Goal: Task Accomplishment & Management: Manage account settings

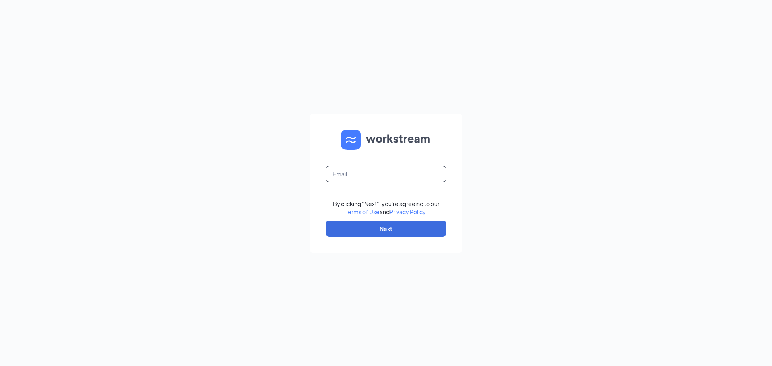
click at [376, 178] on input "text" at bounding box center [386, 174] width 121 height 16
type input "[EMAIL_ADDRESS][DOMAIN_NAME]"
click at [364, 232] on button "Next" at bounding box center [386, 229] width 121 height 16
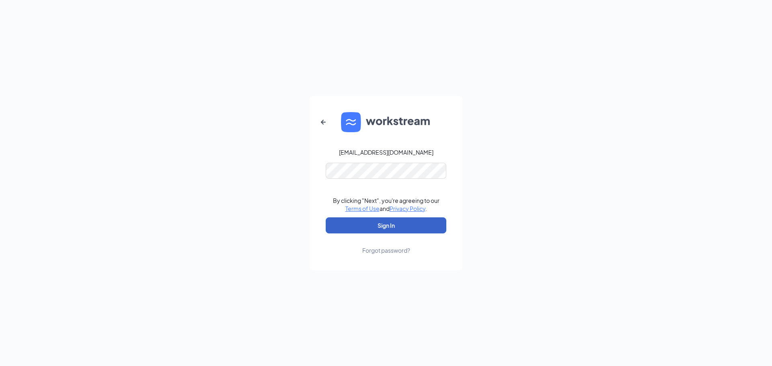
click at [374, 225] on button "Sign In" at bounding box center [386, 226] width 121 height 16
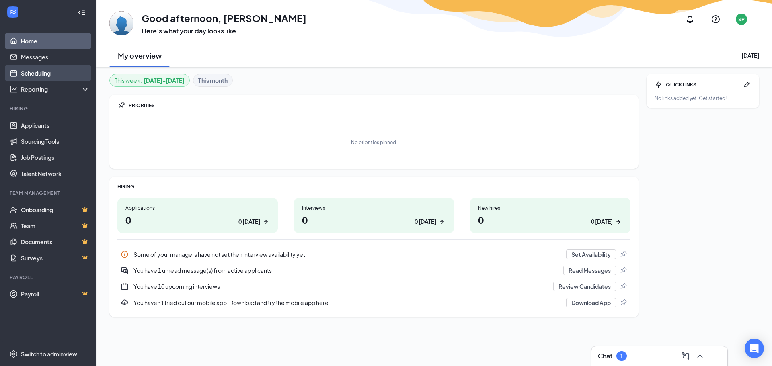
click at [49, 71] on link "Scheduling" at bounding box center [55, 73] width 69 height 16
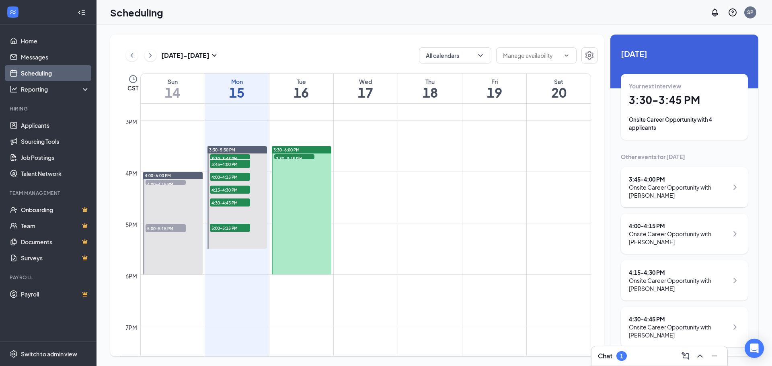
scroll to position [757, 0]
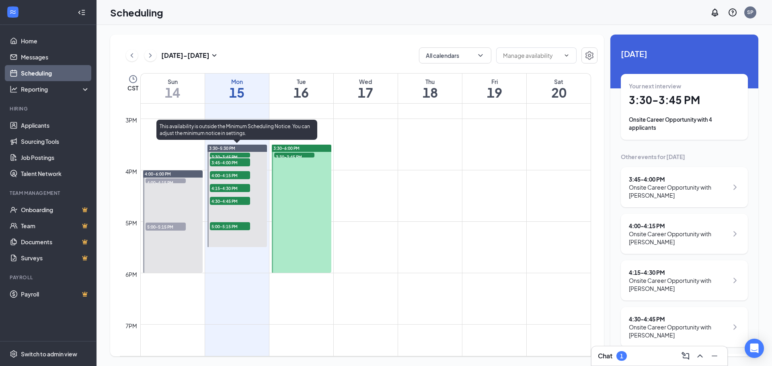
click at [231, 153] on span "3:30-3:45 PM" at bounding box center [230, 157] width 40 height 8
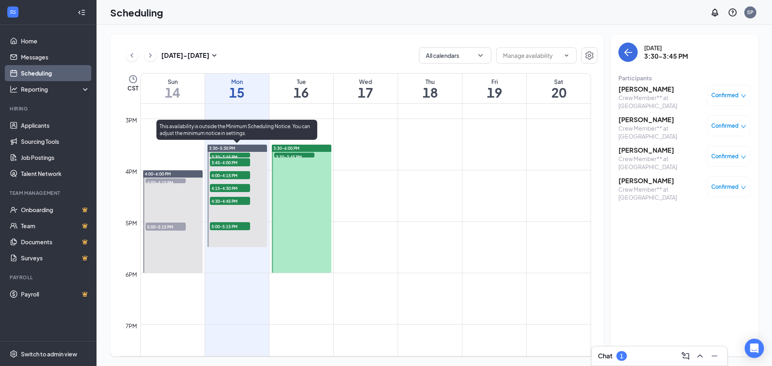
click at [239, 162] on span "3:45-4:00 PM" at bounding box center [230, 162] width 40 height 8
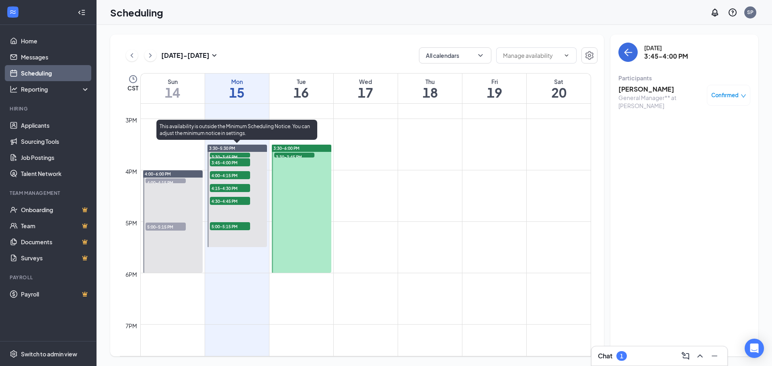
click at [245, 177] on span "4:00-4:15 PM" at bounding box center [230, 175] width 40 height 8
click at [245, 186] on span "4:15-4:30 PM" at bounding box center [230, 188] width 40 height 8
click at [238, 201] on span "4:30-4:45 PM" at bounding box center [230, 201] width 40 height 8
click at [220, 227] on span "5:00-5:15 PM" at bounding box center [230, 226] width 40 height 8
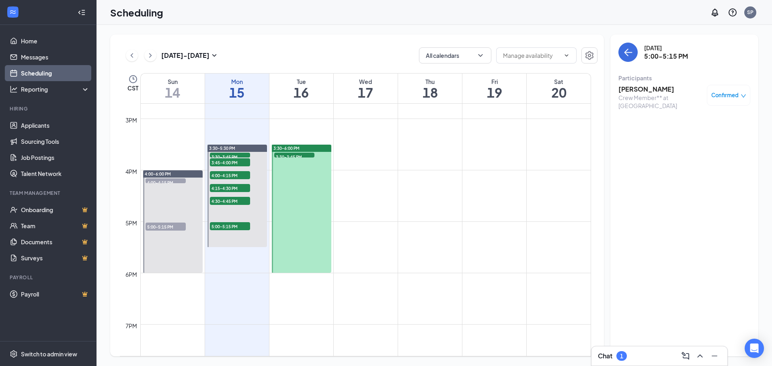
click at [176, 180] on span "4:00-4:15 PM" at bounding box center [166, 183] width 40 height 8
click at [179, 228] on span "5:00-5:15 PM" at bounding box center [166, 227] width 40 height 8
click at [169, 183] on span "4:00-4:15 PM" at bounding box center [166, 183] width 40 height 8
click at [171, 177] on div "4:00-6:00 PM" at bounding box center [173, 174] width 60 height 7
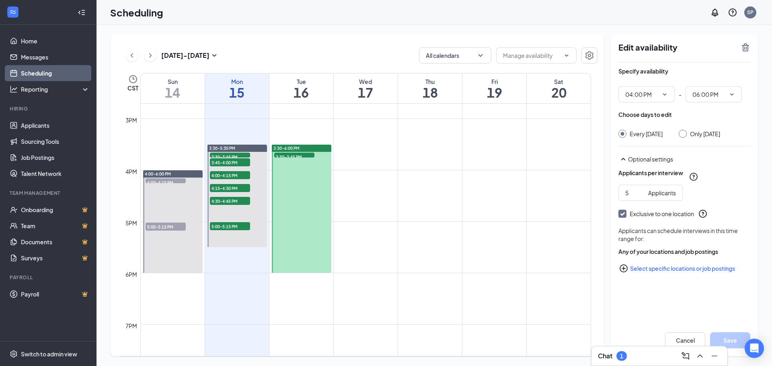
click at [310, 155] on span "3:30-3:45 PM" at bounding box center [294, 157] width 40 height 8
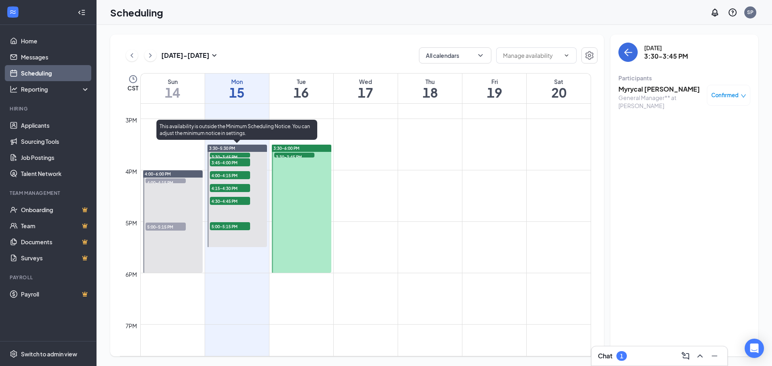
click at [235, 150] on span "3:30-5:30 PM" at bounding box center [222, 149] width 26 height 6
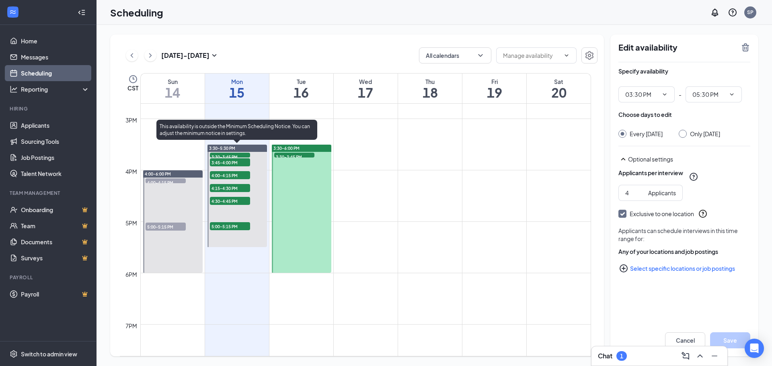
click at [237, 156] on span "3:30-3:45 PM" at bounding box center [230, 157] width 40 height 8
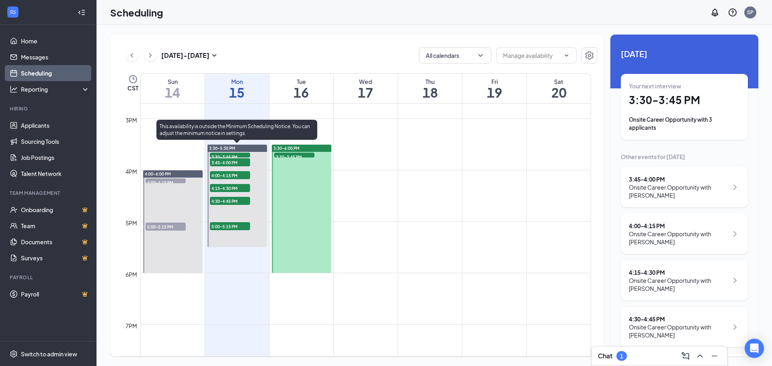
click at [226, 156] on span "3:30-3:45 PM" at bounding box center [230, 157] width 40 height 8
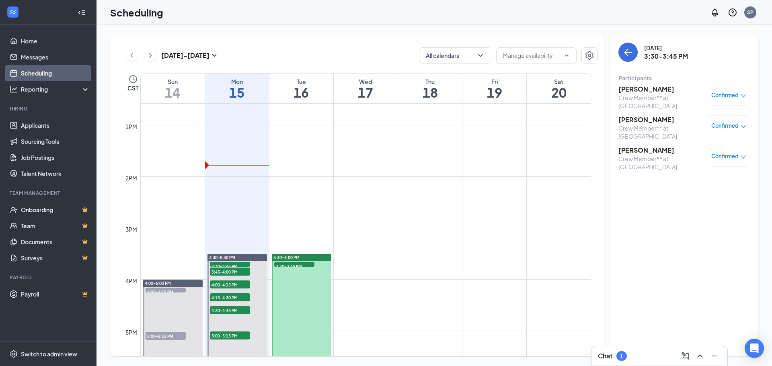
scroll to position [717, 0]
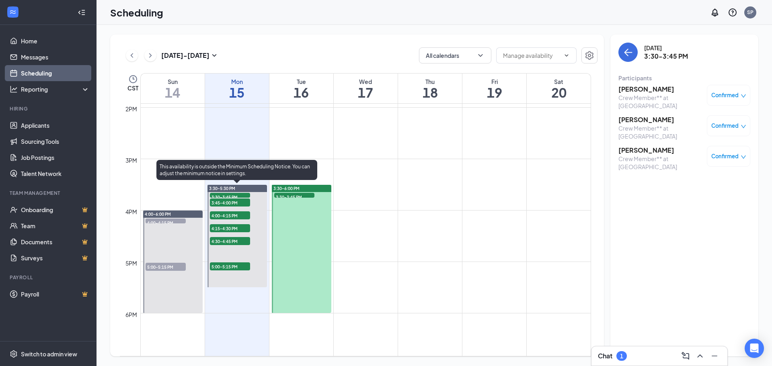
click at [237, 197] on span "3:30-3:45 PM" at bounding box center [230, 197] width 40 height 8
click at [237, 193] on span "3:30-3:45 PM" at bounding box center [230, 197] width 40 height 8
